Goal: Information Seeking & Learning: Learn about a topic

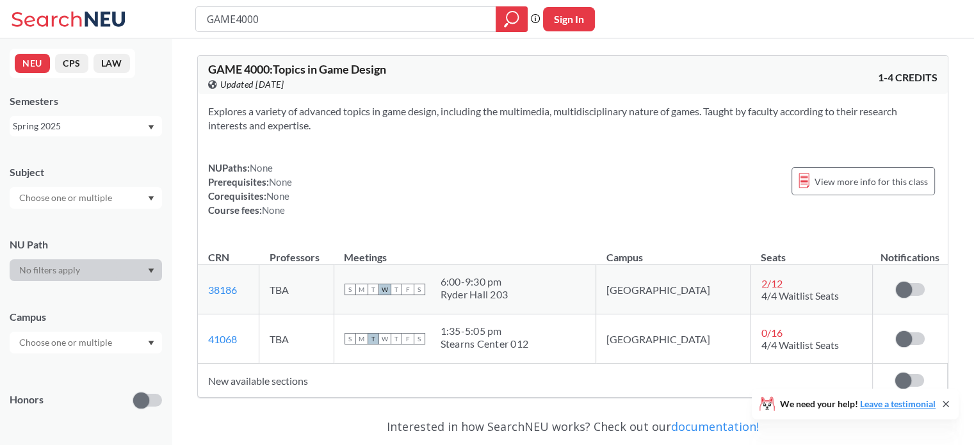
click at [318, 25] on input "GAME4000" at bounding box center [346, 19] width 281 height 22
type input "GAME4"
type input "cs4410"
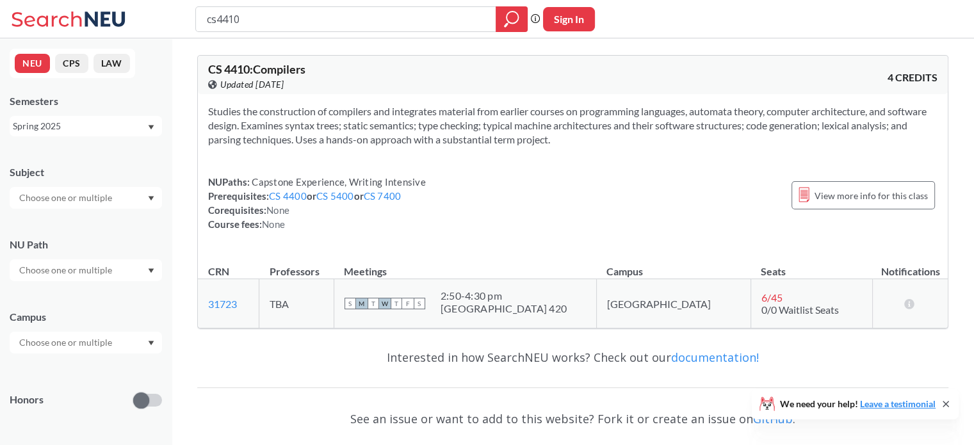
click at [79, 135] on div "Spring 2025" at bounding box center [86, 126] width 152 height 21
click at [59, 148] on div "Fall 2025" at bounding box center [89, 154] width 145 height 14
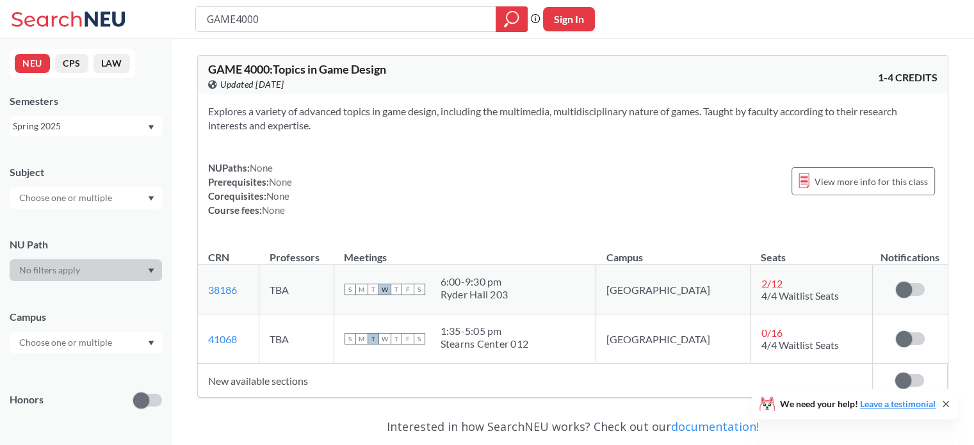
drag, startPoint x: 271, startPoint y: 13, endPoint x: 133, endPoint y: 35, distance: 140.2
click at [133, 35] on div "GAME4000 Phrase search guarantees the exact search appears in the results. Ex. …" at bounding box center [487, 19] width 974 height 38
type input "CS6410"
